Goal: Navigation & Orientation: Find specific page/section

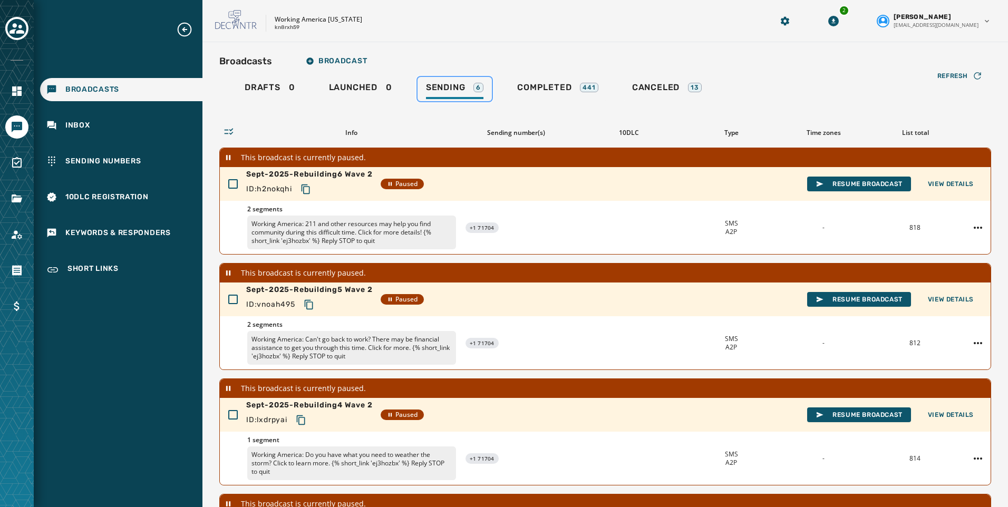
drag, startPoint x: 0, startPoint y: 0, endPoint x: 479, endPoint y: 86, distance: 486.8
click at [479, 86] on div "6" at bounding box center [478, 87] width 10 height 9
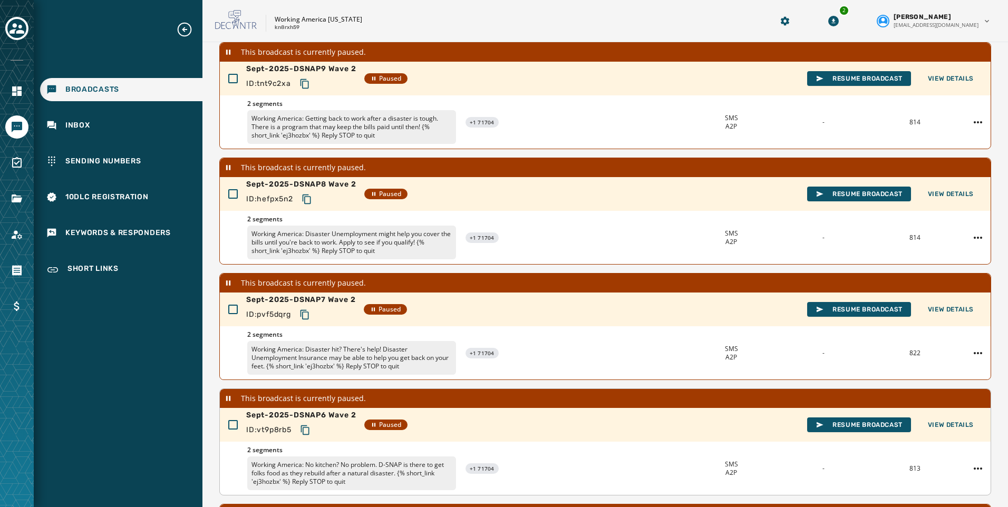
scroll to position [294, 0]
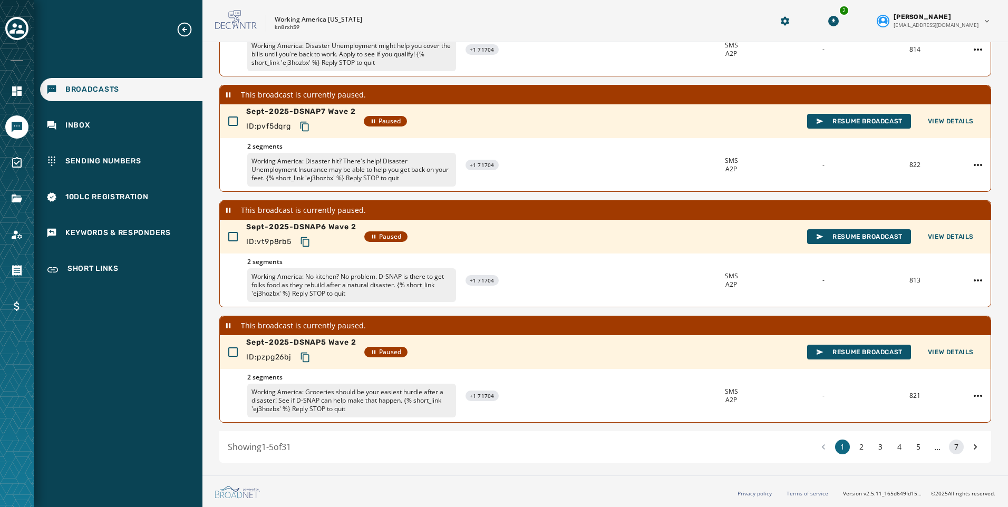
click at [949, 442] on button "7" at bounding box center [956, 447] width 15 height 15
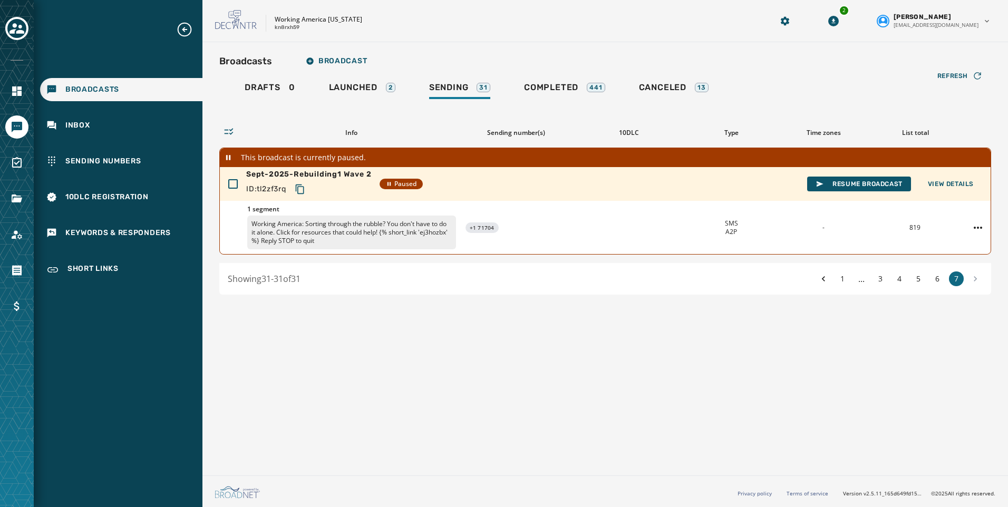
drag, startPoint x: 941, startPoint y: 279, endPoint x: 887, endPoint y: 287, distance: 54.9
click at [941, 279] on button "6" at bounding box center [937, 278] width 15 height 15
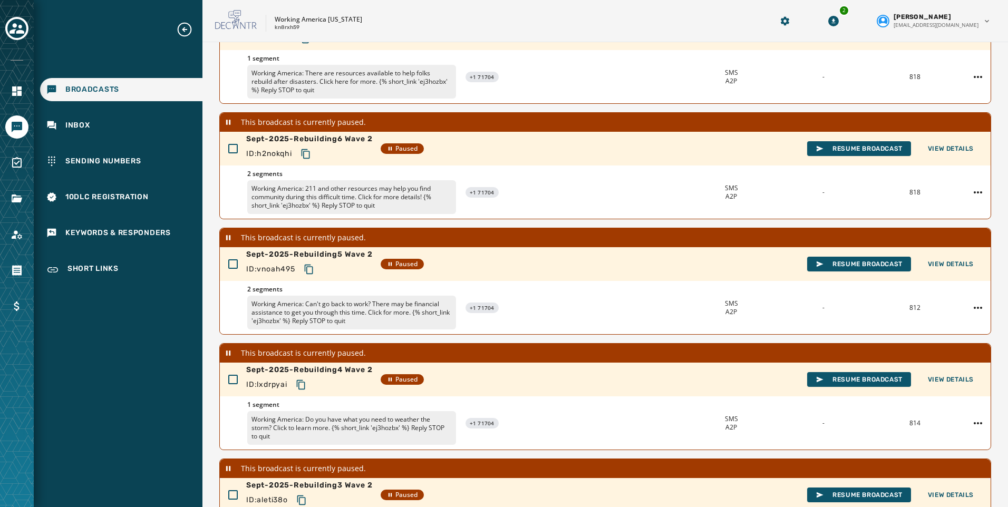
scroll to position [294, 0]
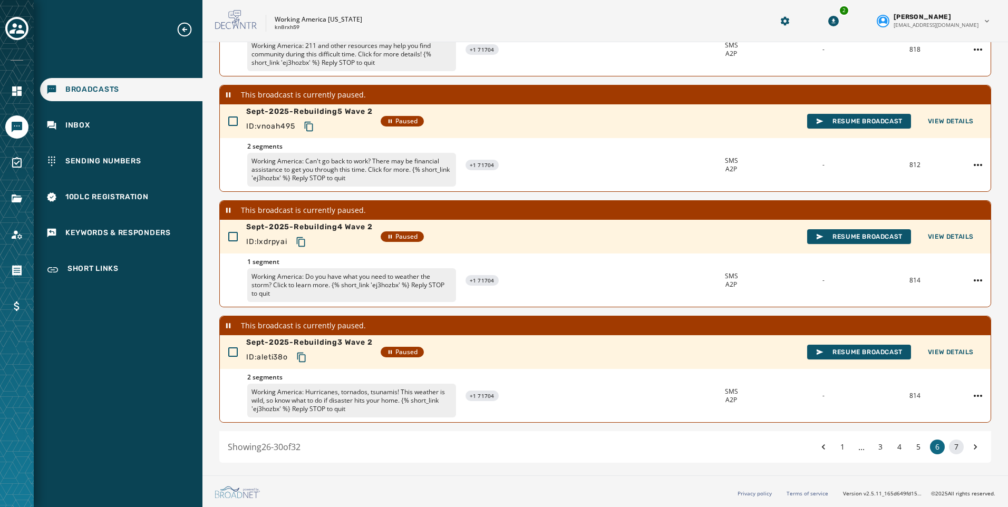
click at [953, 446] on button "7" at bounding box center [956, 447] width 15 height 15
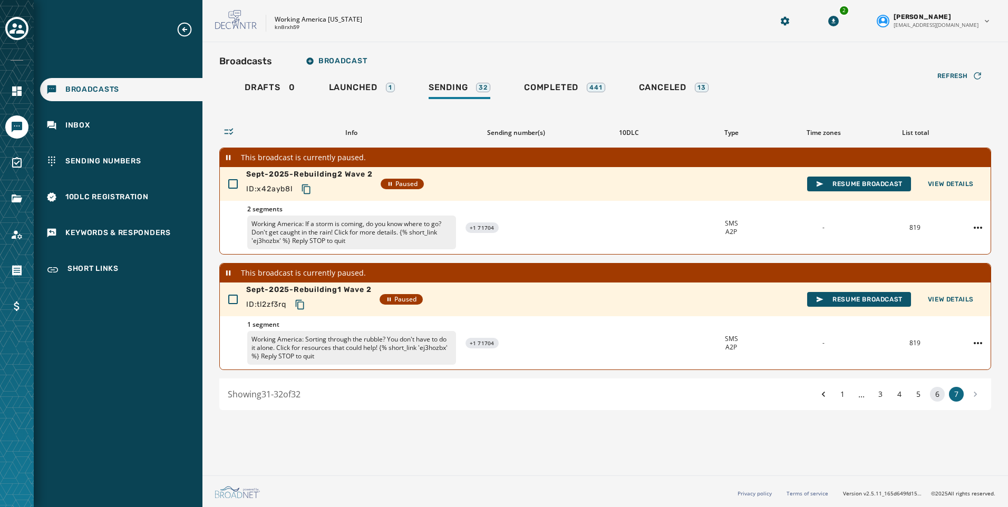
click at [941, 394] on button "6" at bounding box center [937, 394] width 15 height 15
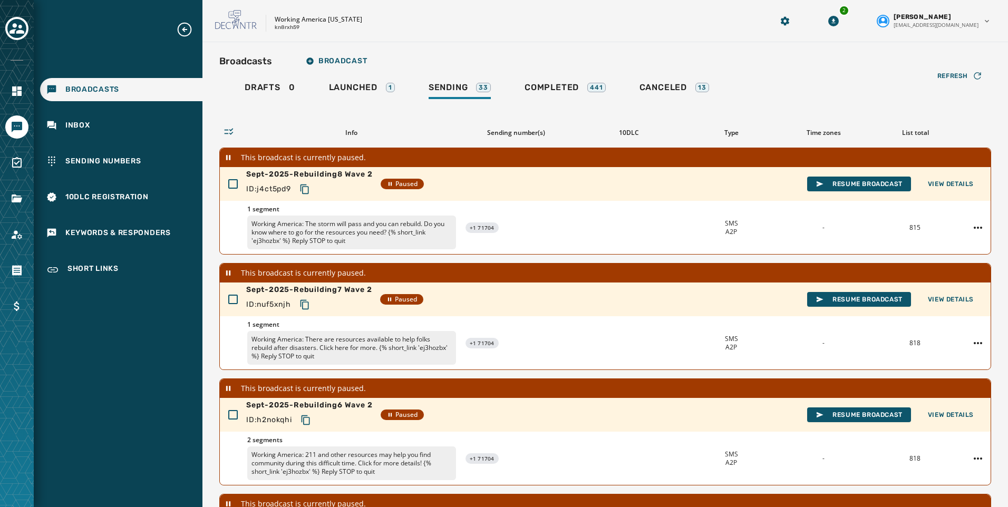
scroll to position [294, 0]
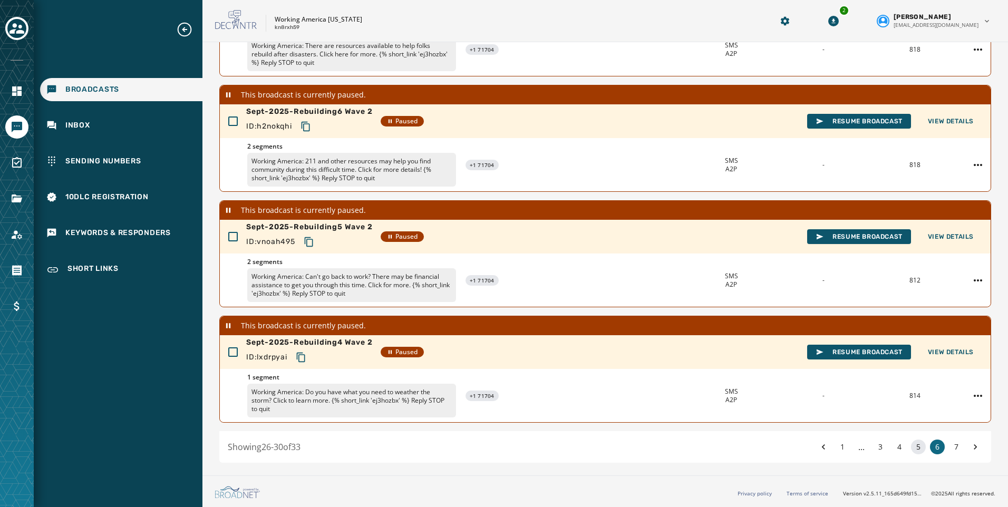
click at [911, 448] on button "5" at bounding box center [918, 447] width 15 height 15
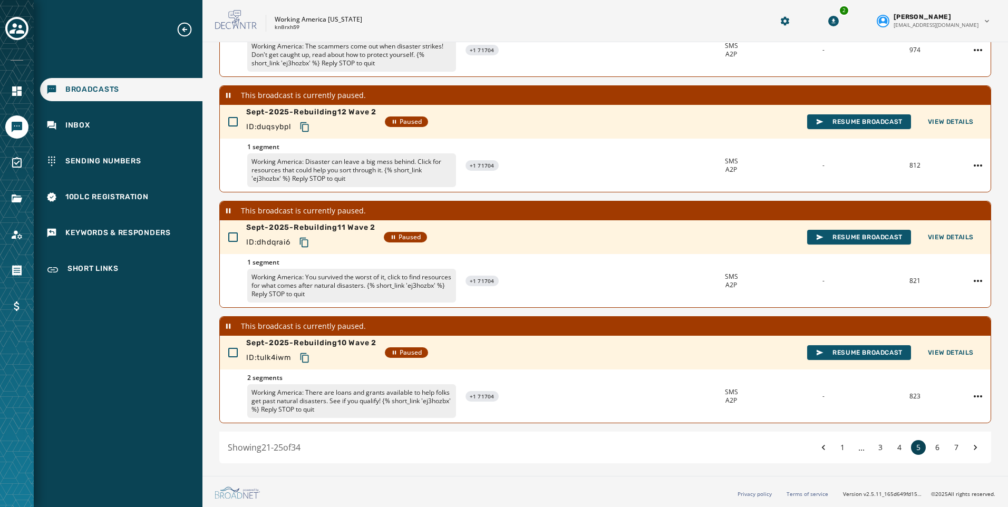
scroll to position [294, 0]
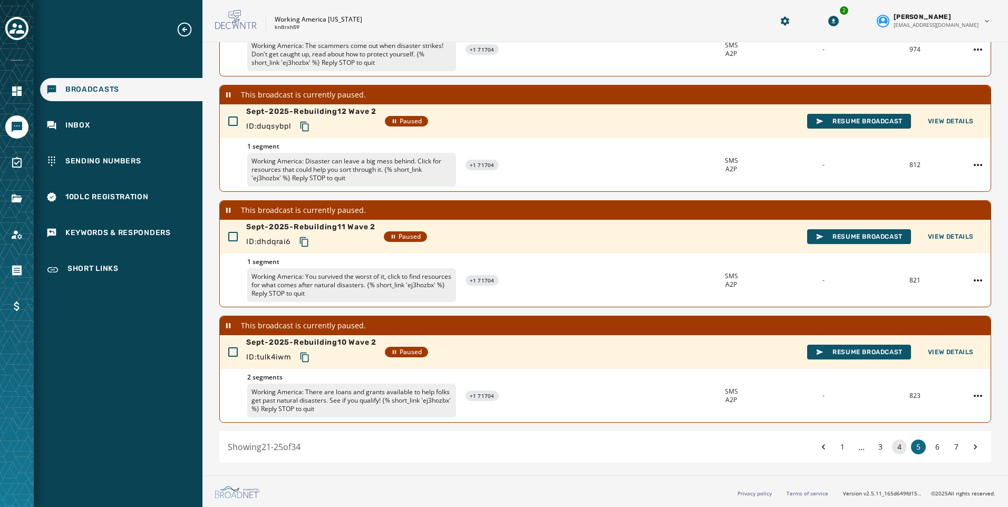
click at [892, 449] on button "4" at bounding box center [899, 447] width 15 height 15
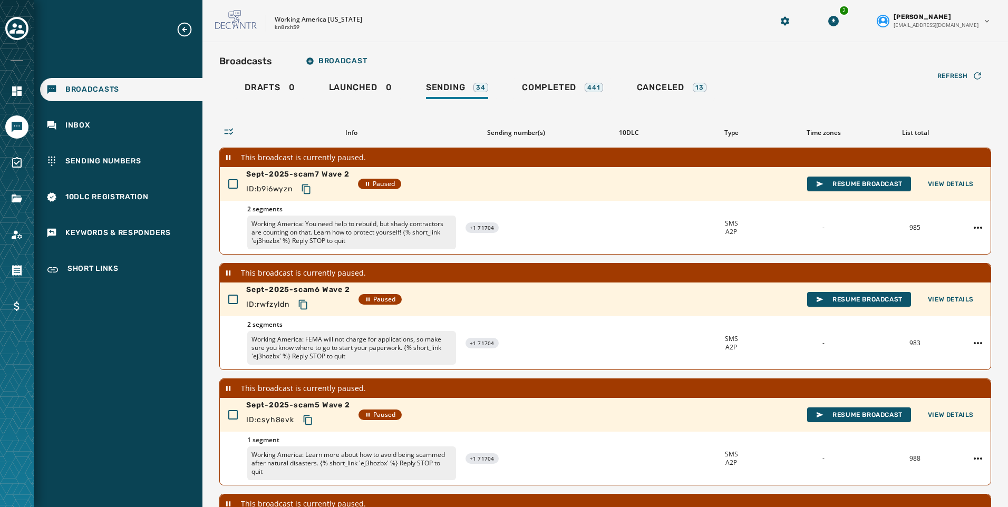
scroll to position [294, 0]
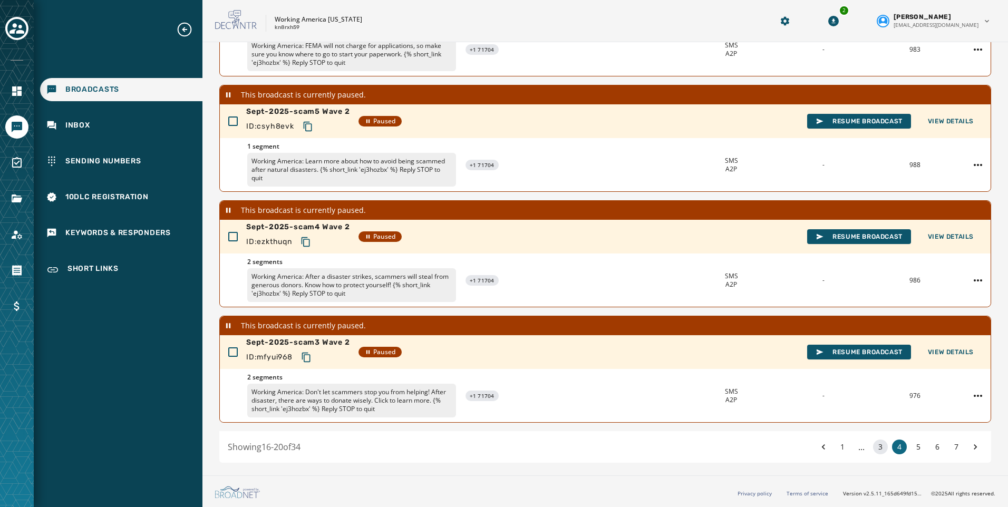
click at [873, 448] on button "3" at bounding box center [880, 447] width 15 height 15
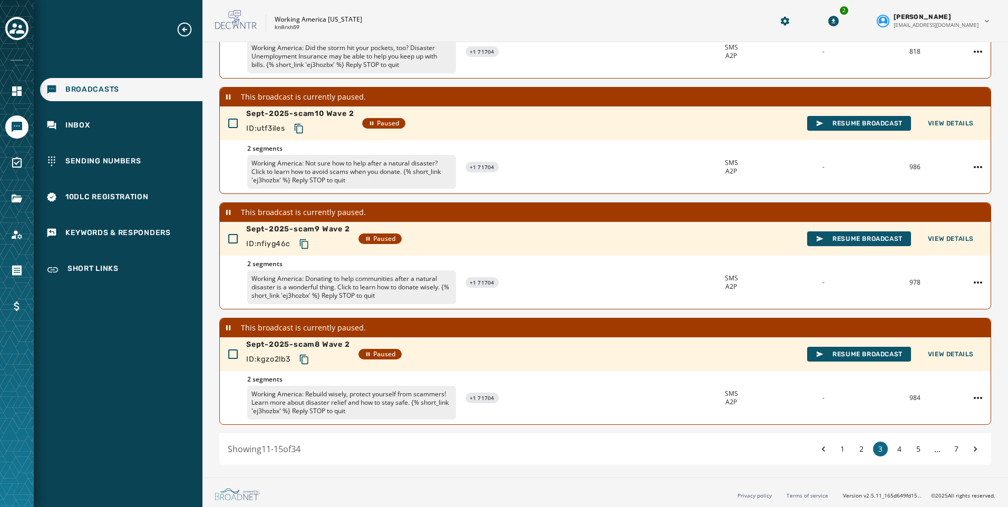
scroll to position [294, 0]
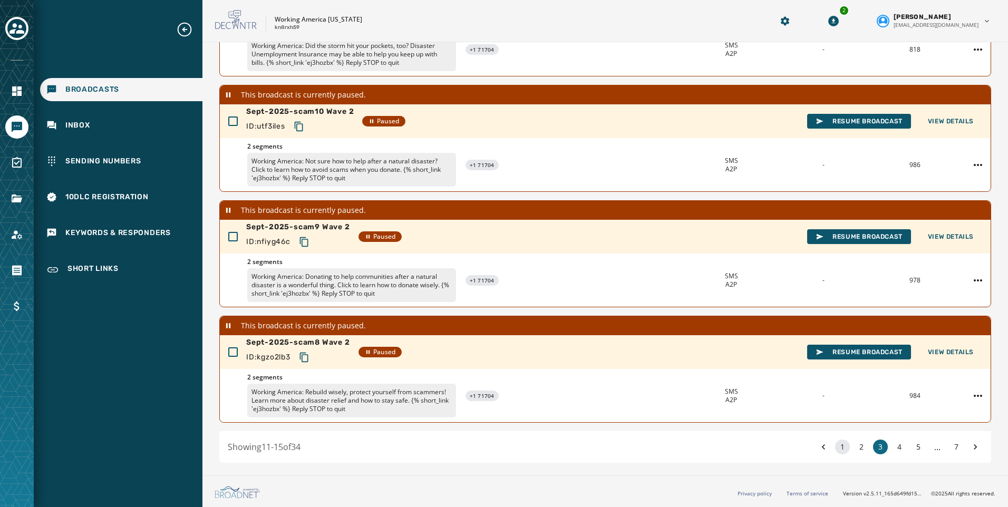
drag, startPoint x: 853, startPoint y: 449, endPoint x: 840, endPoint y: 449, distance: 13.7
click at [854, 449] on button "2" at bounding box center [861, 447] width 15 height 15
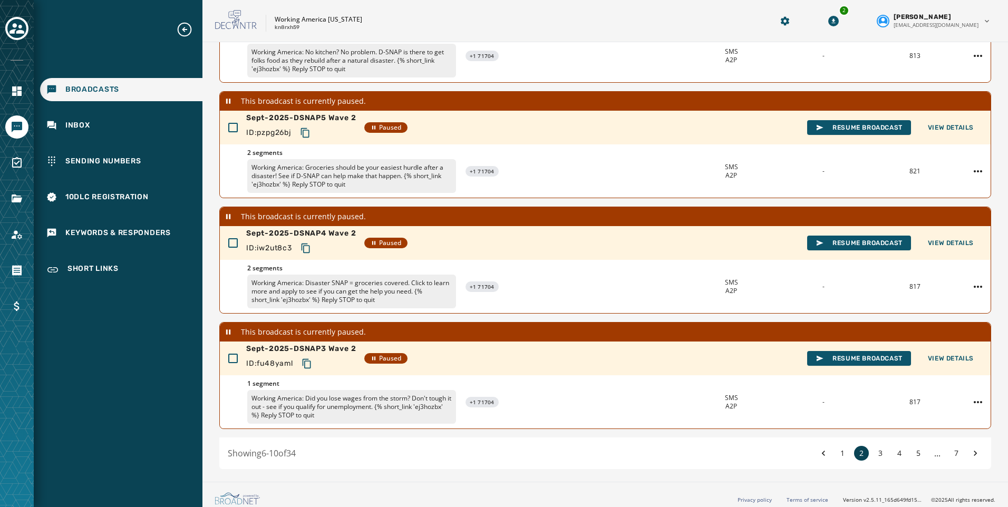
scroll to position [294, 0]
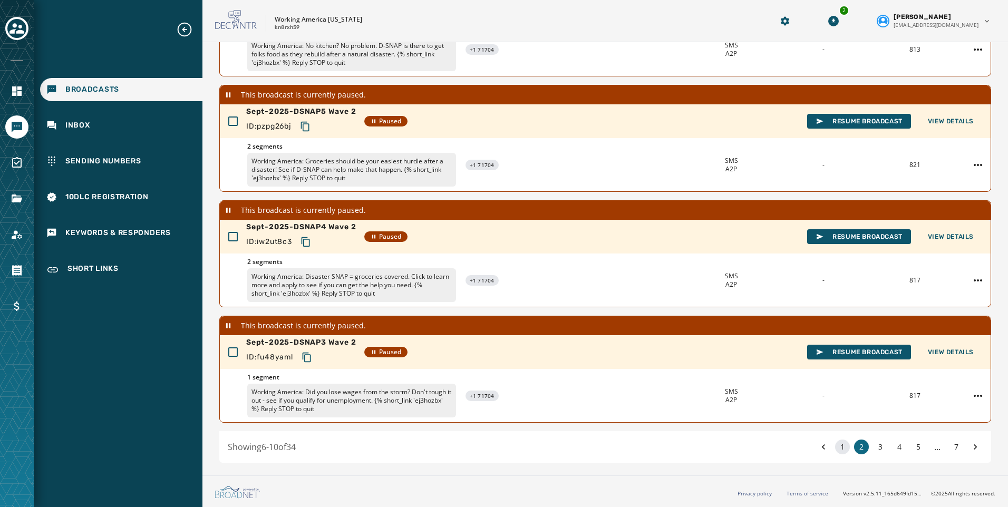
click at [837, 446] on button "1" at bounding box center [842, 447] width 15 height 15
